Goal: Find contact information: Obtain details needed to contact an individual or organization

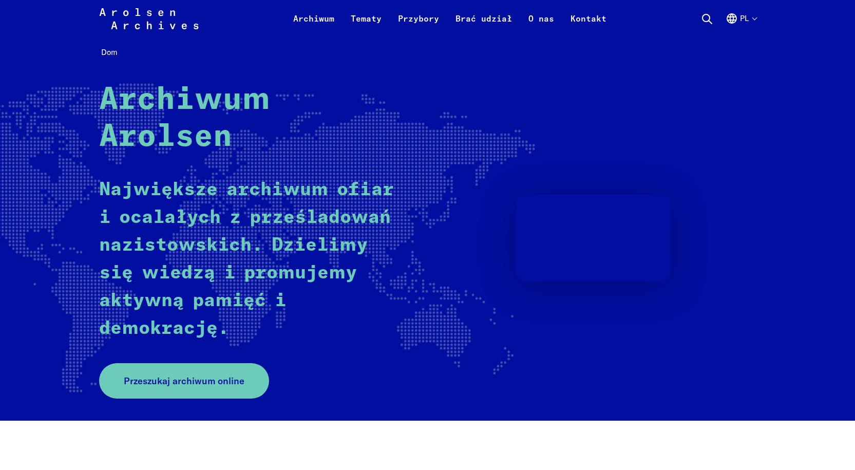
scroll to position [51, 0]
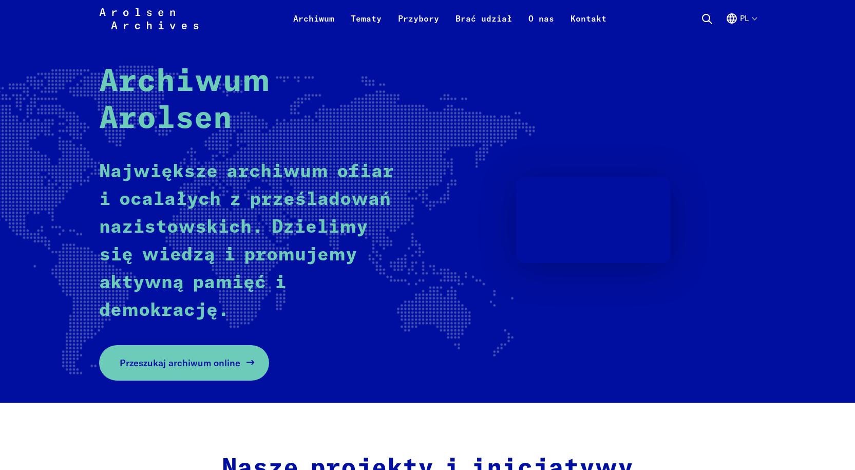
click at [224, 300] on link "Przeszukaj archiwum online" at bounding box center [184, 362] width 170 height 35
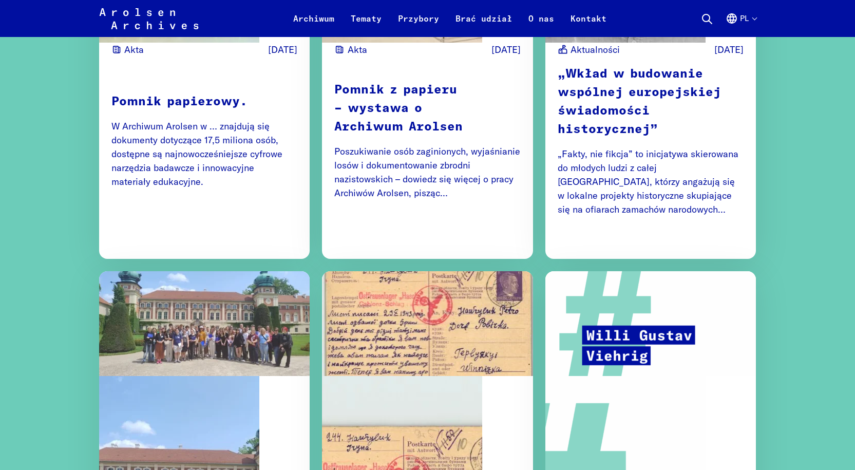
scroll to position [1386, 0]
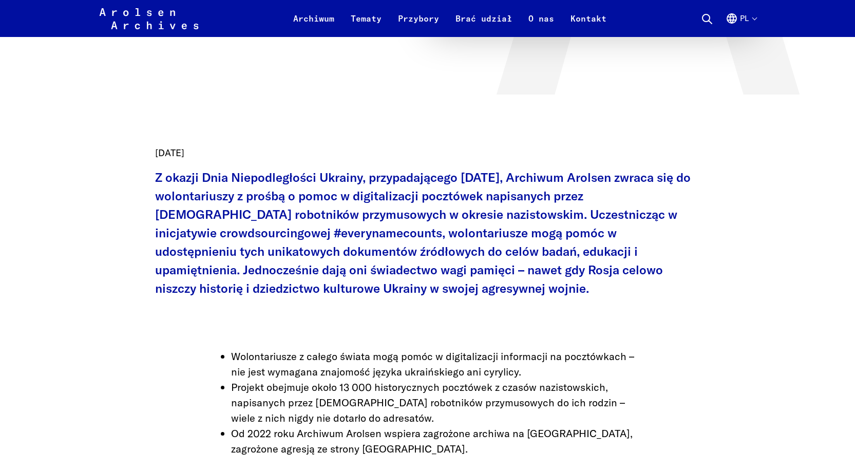
scroll to position [411, 0]
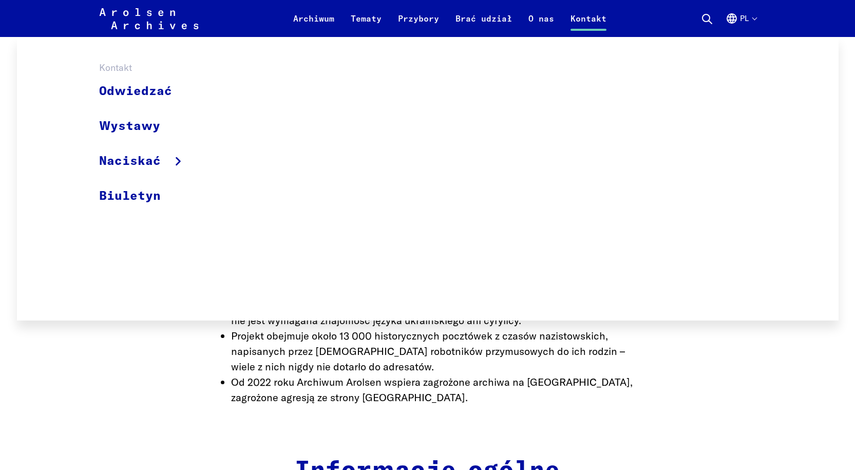
click at [574, 19] on font "Kontakt" at bounding box center [588, 18] width 36 height 10
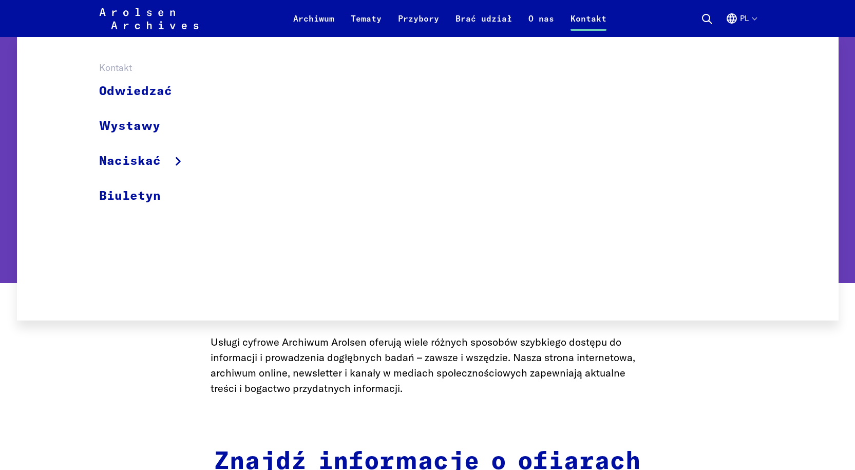
scroll to position [154, 0]
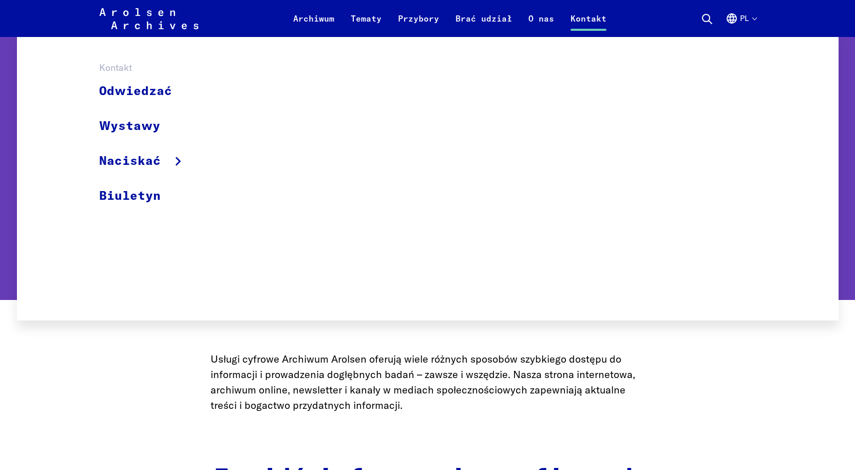
click at [587, 17] on font "Kontakt" at bounding box center [588, 18] width 36 height 10
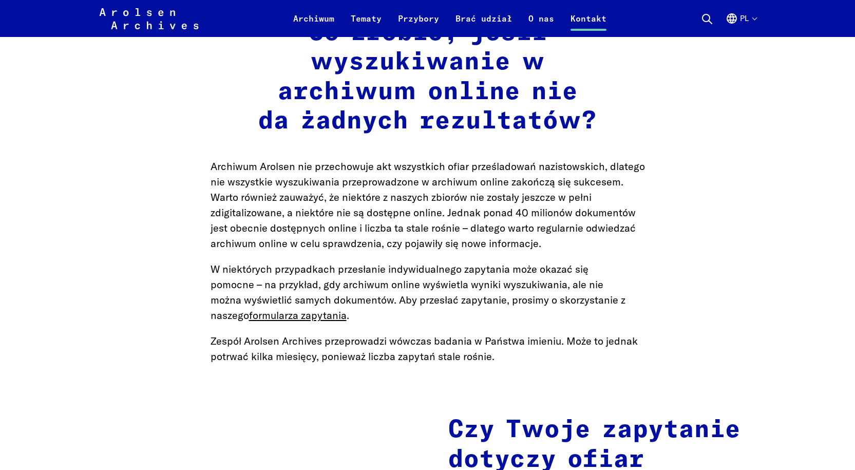
scroll to position [1322, 0]
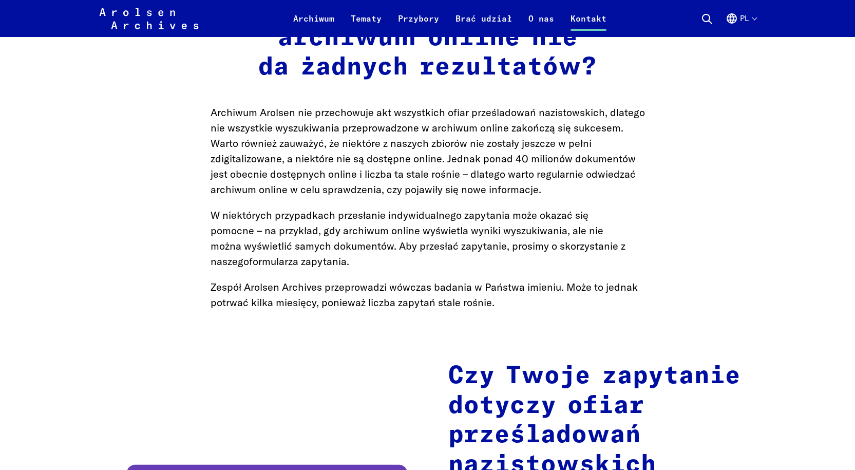
click at [347, 255] on font "formularza zapytania" at bounding box center [298, 261] width 98 height 13
